Goal: Communication & Community: Answer question/provide support

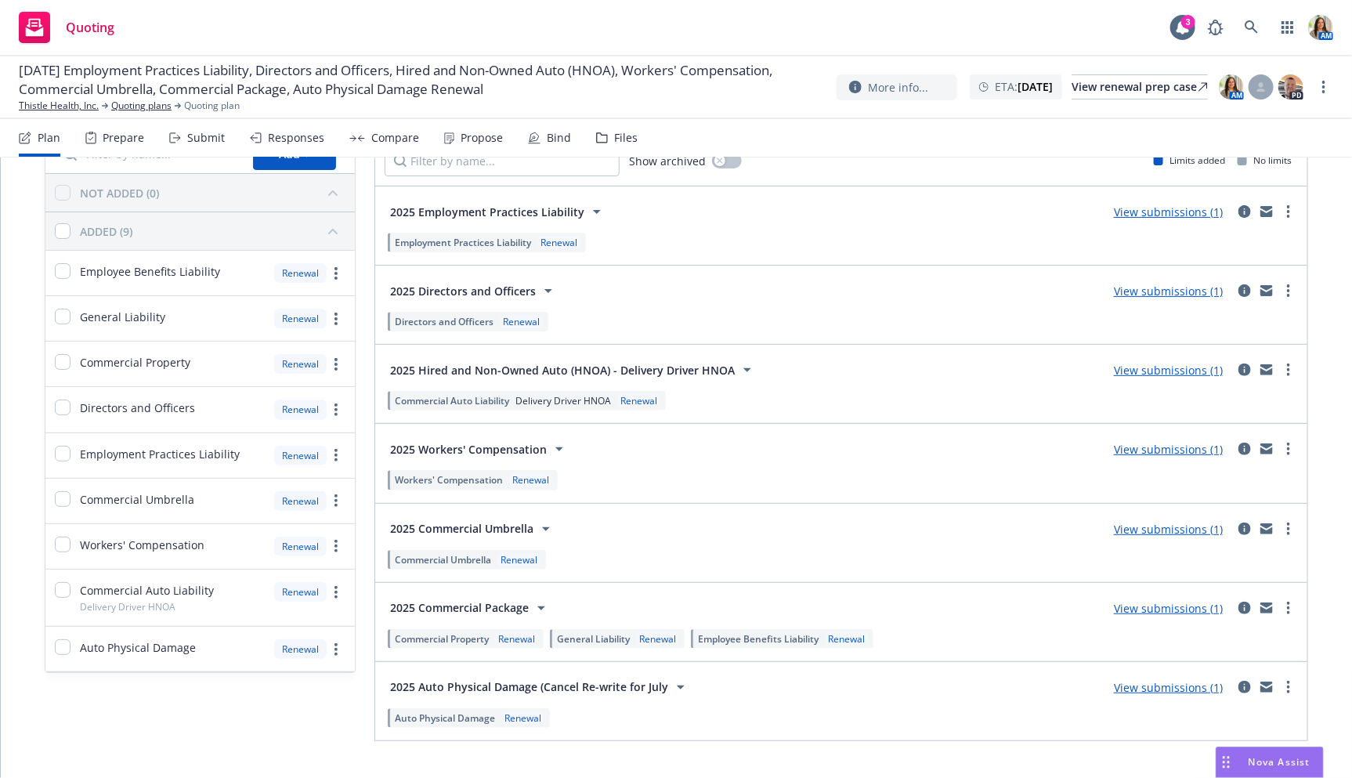
scroll to position [92, 0]
click at [1295, 449] on link "more" at bounding box center [1288, 446] width 19 height 19
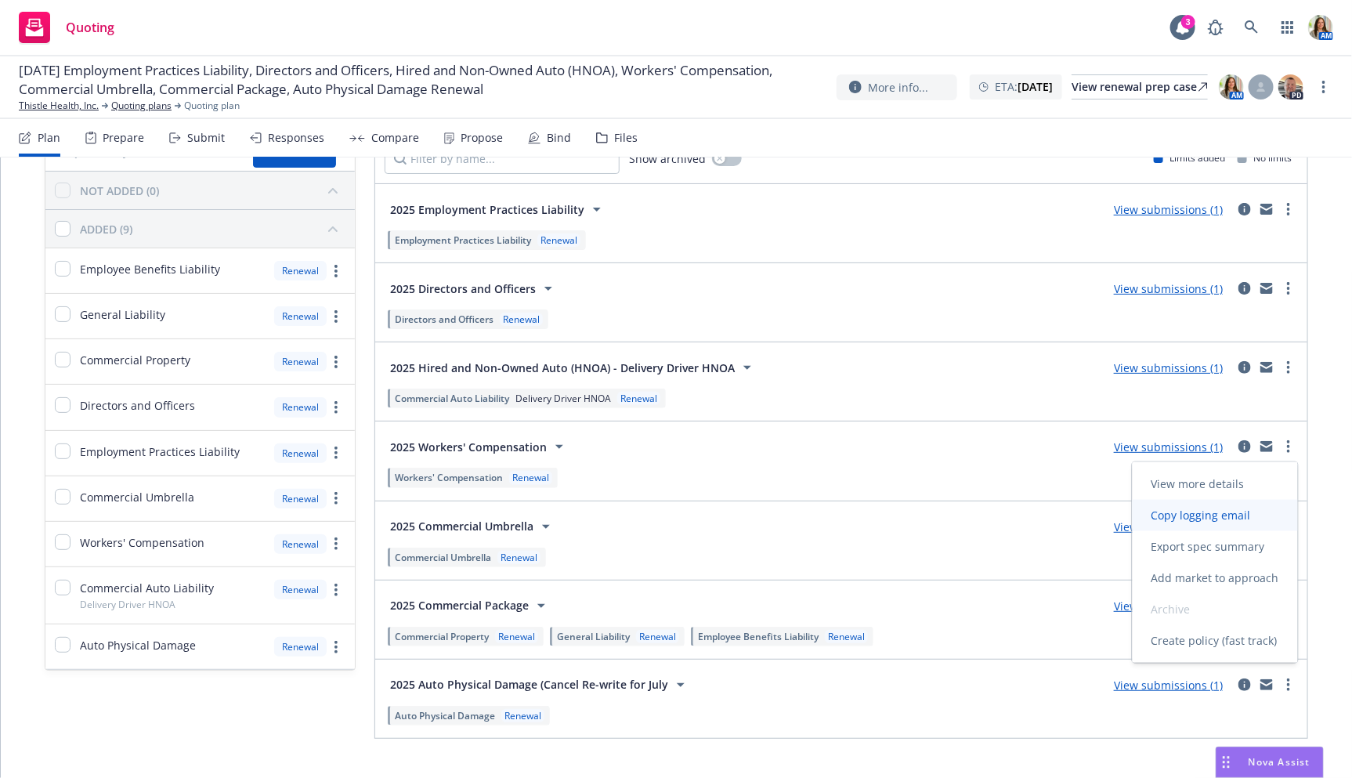
click at [1234, 509] on span "Copy logging email" at bounding box center [1201, 515] width 137 height 15
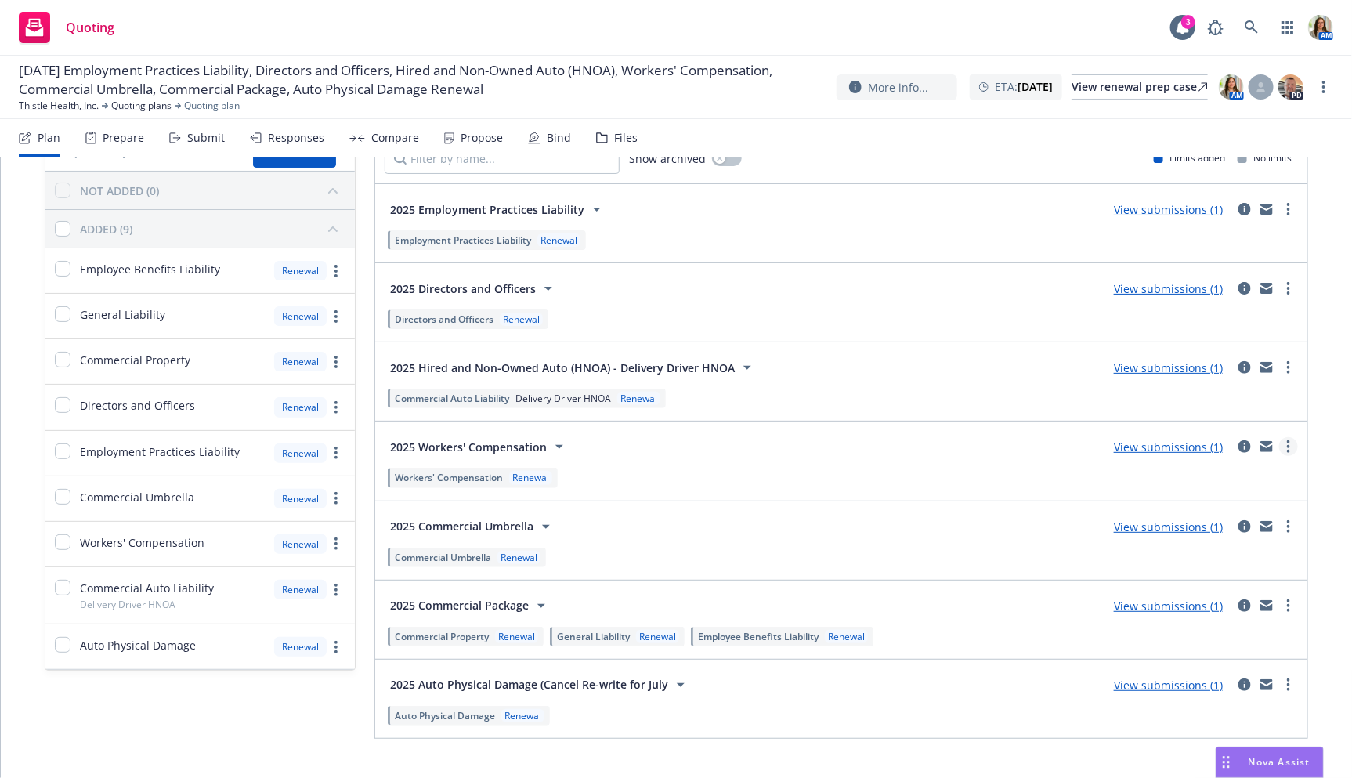
click at [1285, 443] on link "more" at bounding box center [1288, 446] width 19 height 19
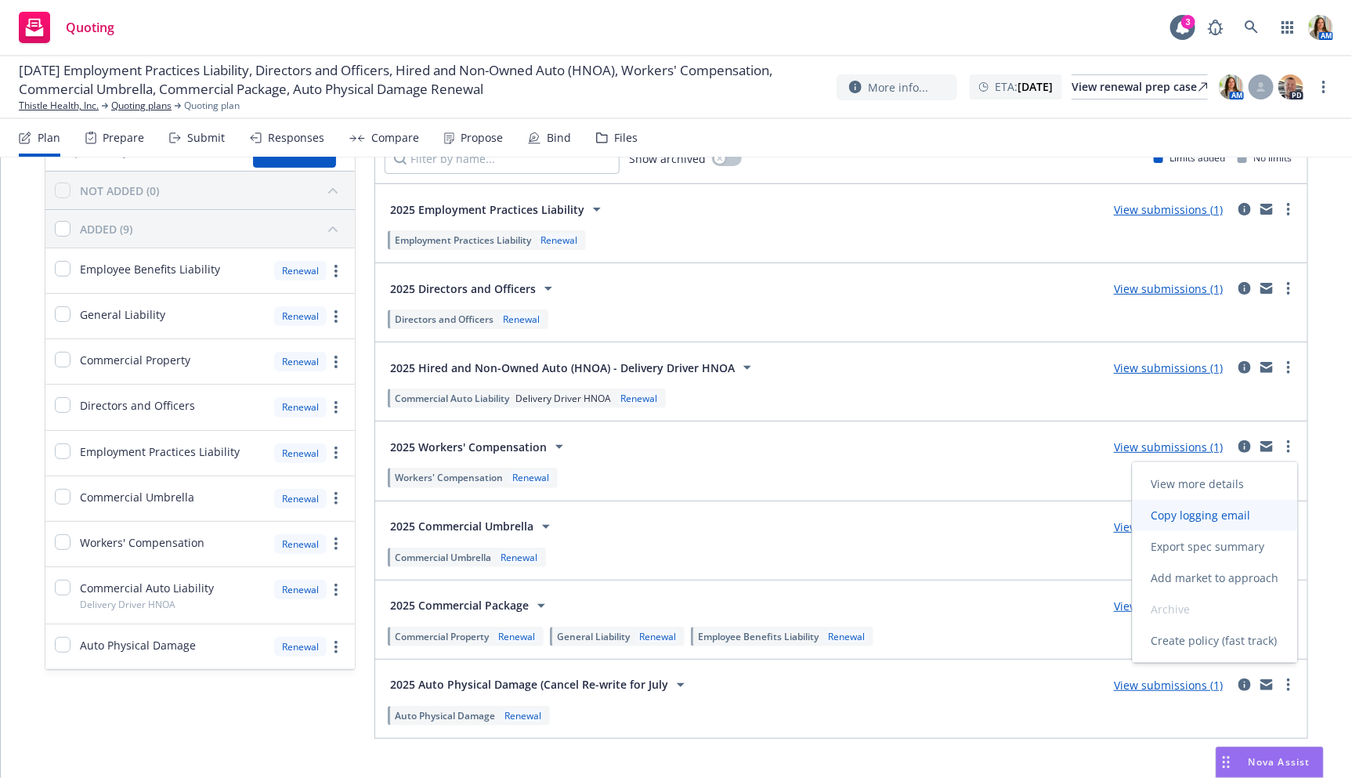
click at [1217, 516] on span "Copy logging email" at bounding box center [1201, 515] width 137 height 15
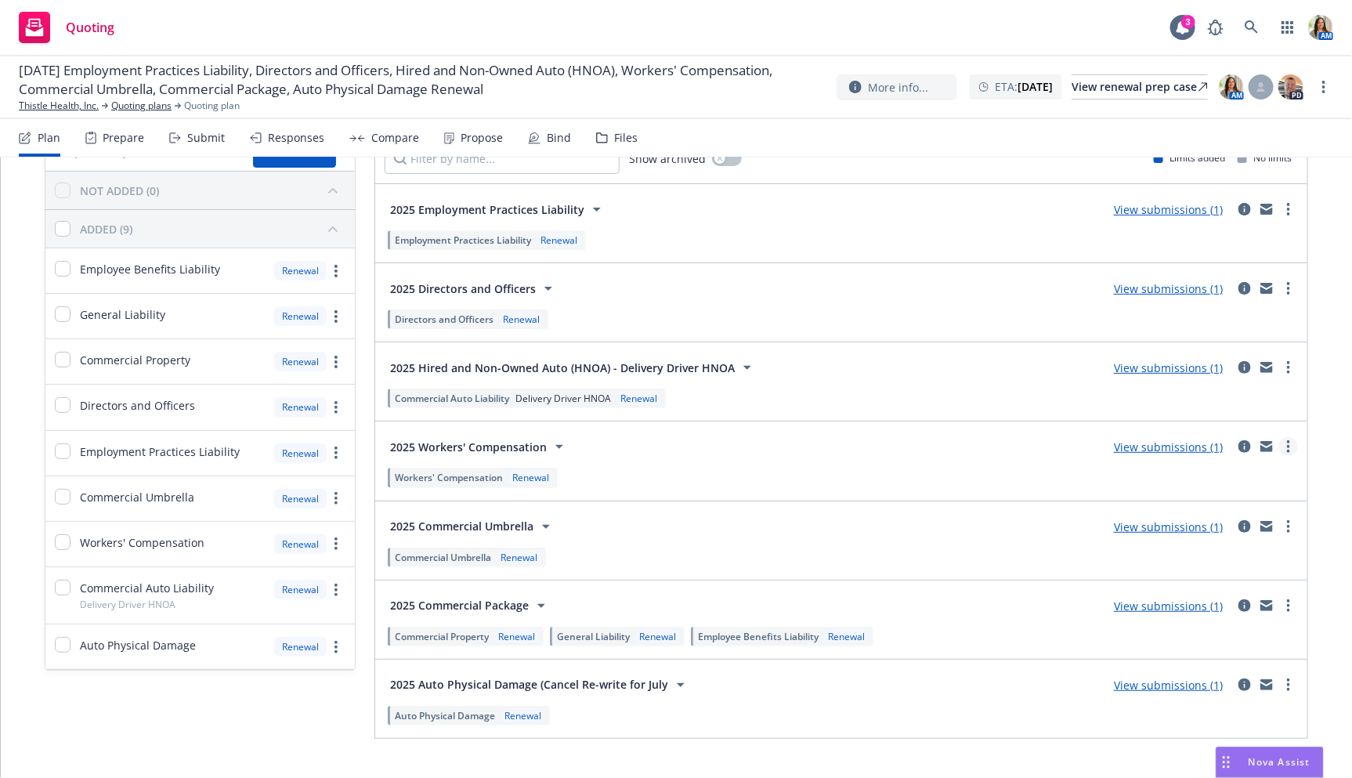
click at [1290, 450] on link "more" at bounding box center [1288, 446] width 19 height 19
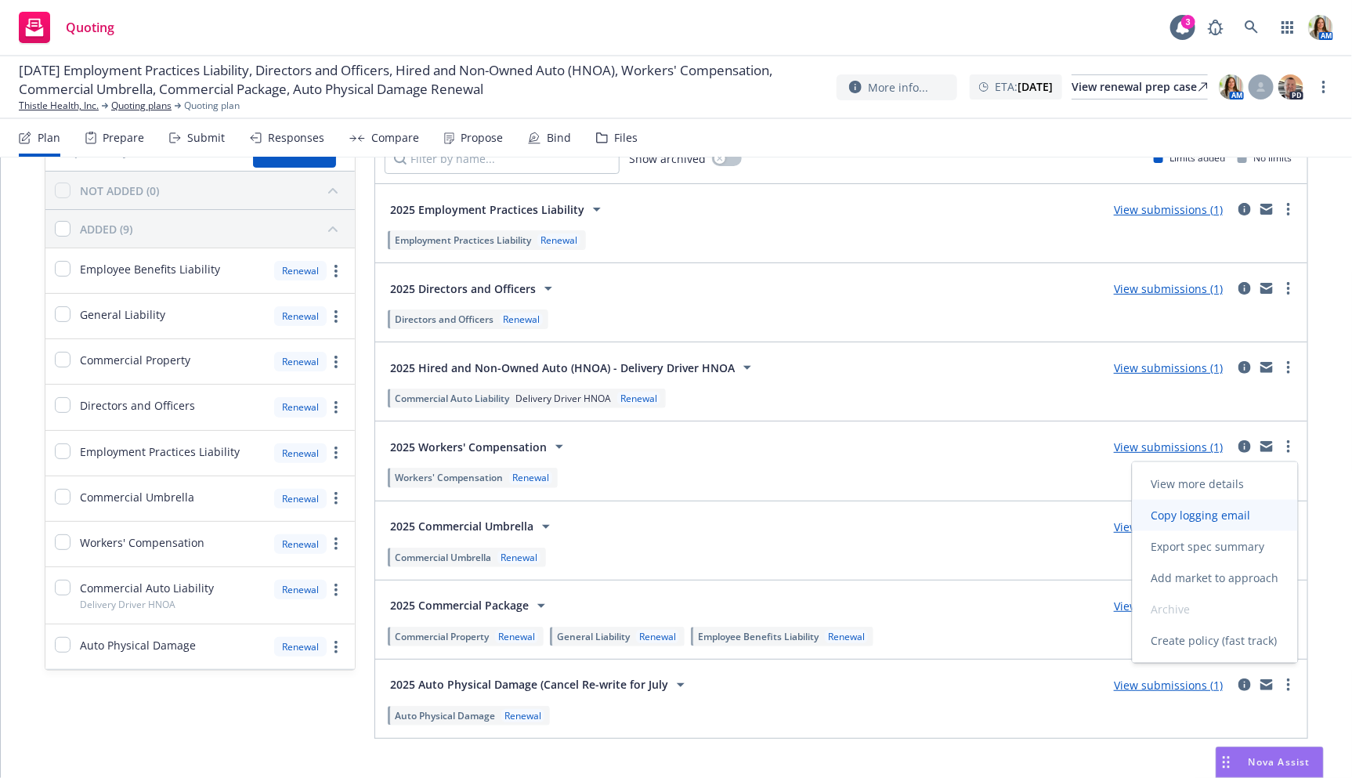
click at [1243, 513] on span "Copy logging email" at bounding box center [1201, 515] width 137 height 15
